Goal: Task Accomplishment & Management: Use online tool/utility

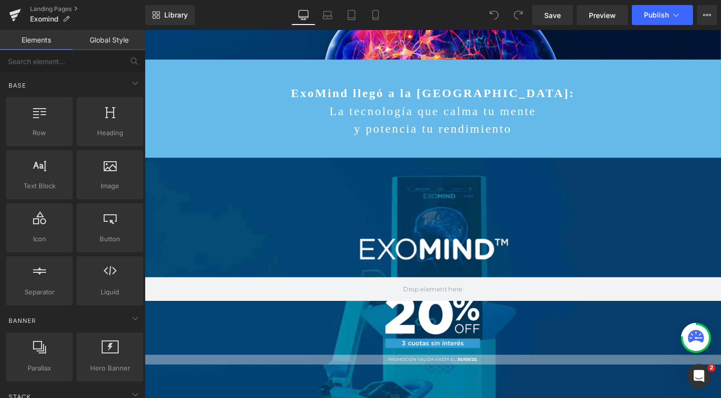
scroll to position [311, 0]
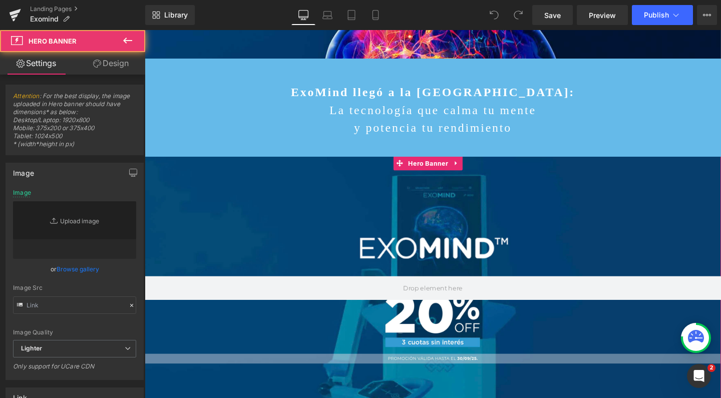
click at [317, 192] on div at bounding box center [448, 301] width 606 height 277
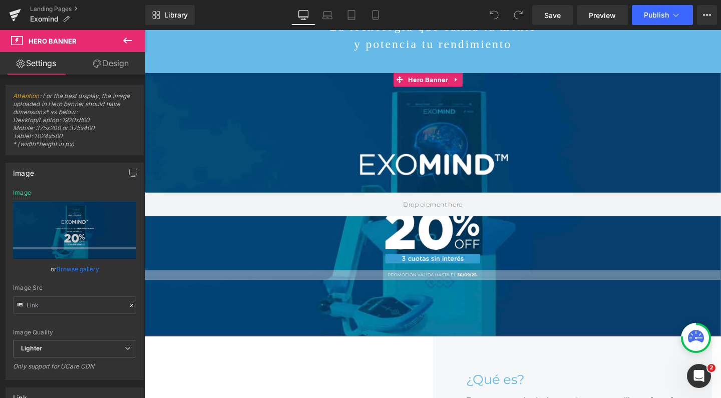
scroll to position [399, 0]
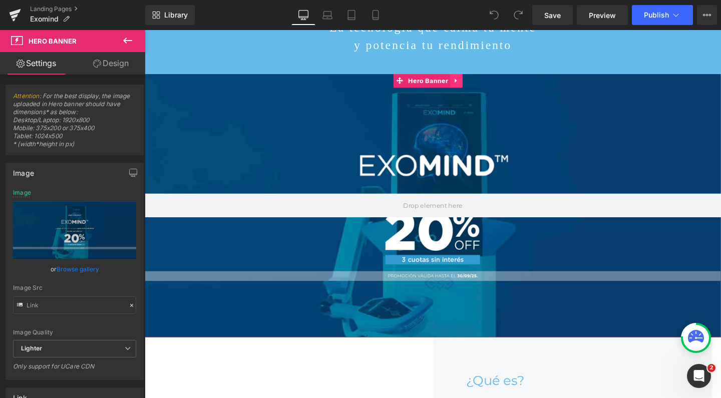
click at [470, 87] on icon at bounding box center [472, 83] width 7 height 8
click at [477, 87] on icon at bounding box center [479, 83] width 7 height 8
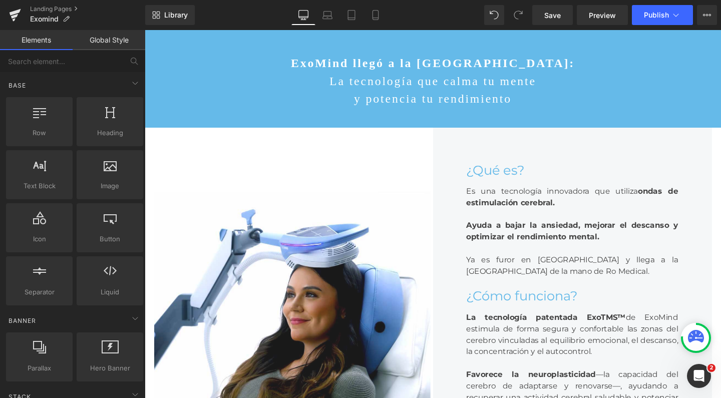
scroll to position [309, 0]
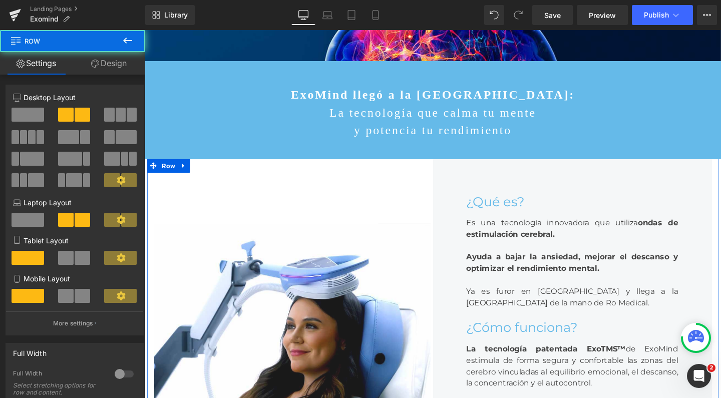
click at [364, 200] on div "Image Image ‹ › Carousel ¿Qué es? Heading Es una tecnología innovadora que util…" at bounding box center [447, 379] width 601 height 428
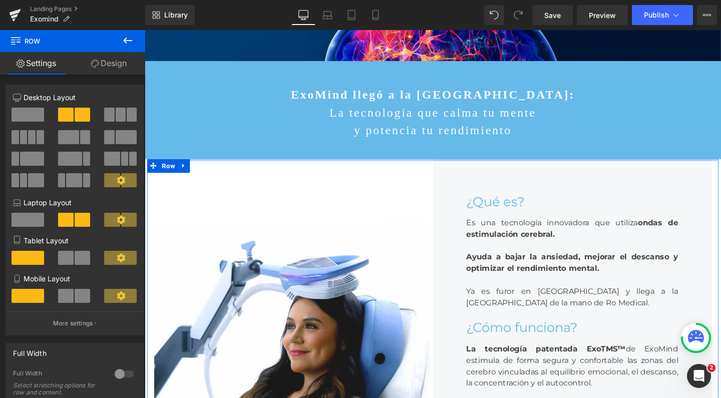
drag, startPoint x: 377, startPoint y: 174, endPoint x: 373, endPoint y: 76, distance: 98.7
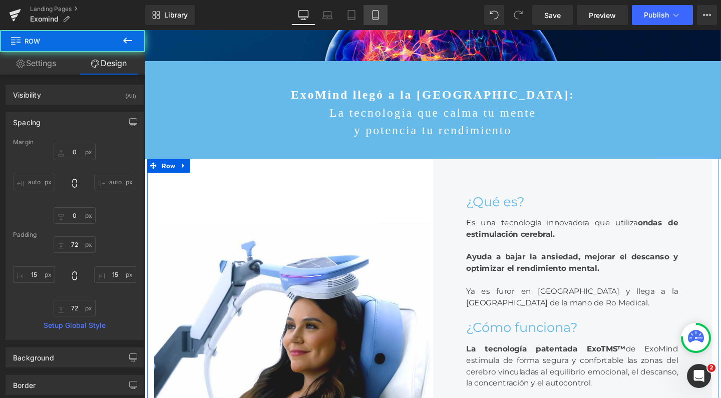
click at [374, 17] on icon at bounding box center [375, 15] width 10 height 10
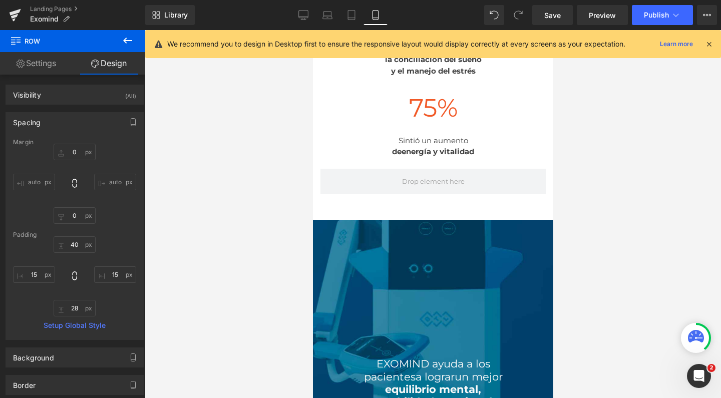
scroll to position [1366, 0]
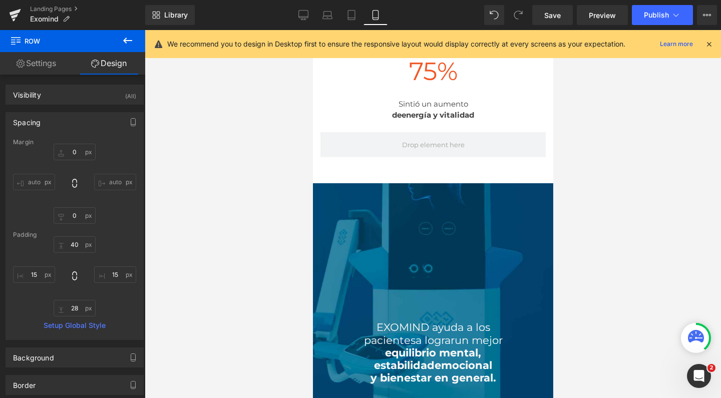
click at [544, 26] on div "Library Mobile Desktop Laptop Tablet Mobile Save Preview Publish Scheduled View…" at bounding box center [433, 15] width 576 height 30
click at [553, 19] on span "Save" at bounding box center [552, 15] width 17 height 11
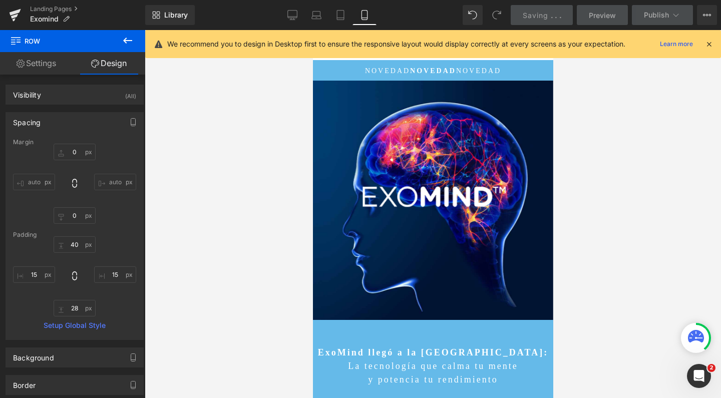
scroll to position [0, 0]
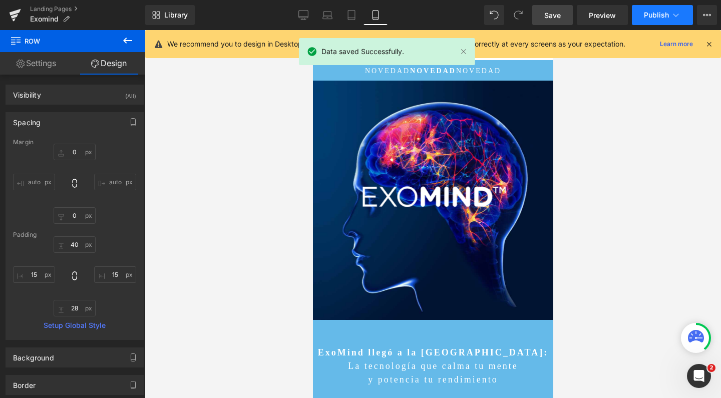
click at [646, 20] on button "Publish" at bounding box center [662, 15] width 61 height 20
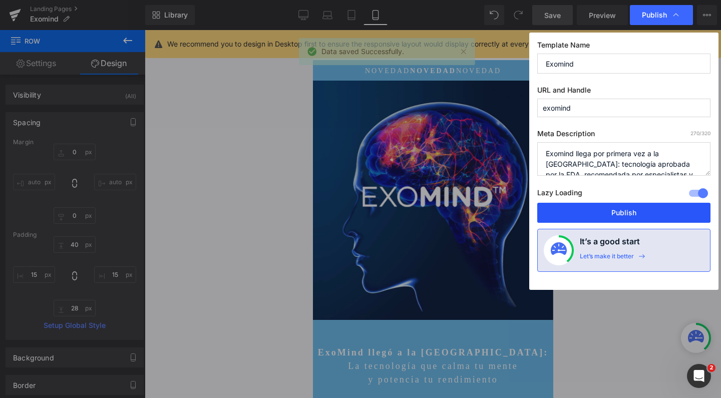
click at [586, 212] on button "Publish" at bounding box center [623, 213] width 173 height 20
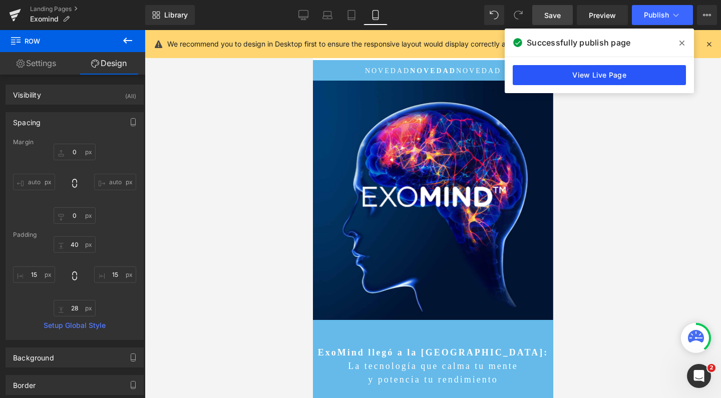
click at [584, 73] on link "View Live Page" at bounding box center [599, 75] width 173 height 20
